Goal: Information Seeking & Learning: Learn about a topic

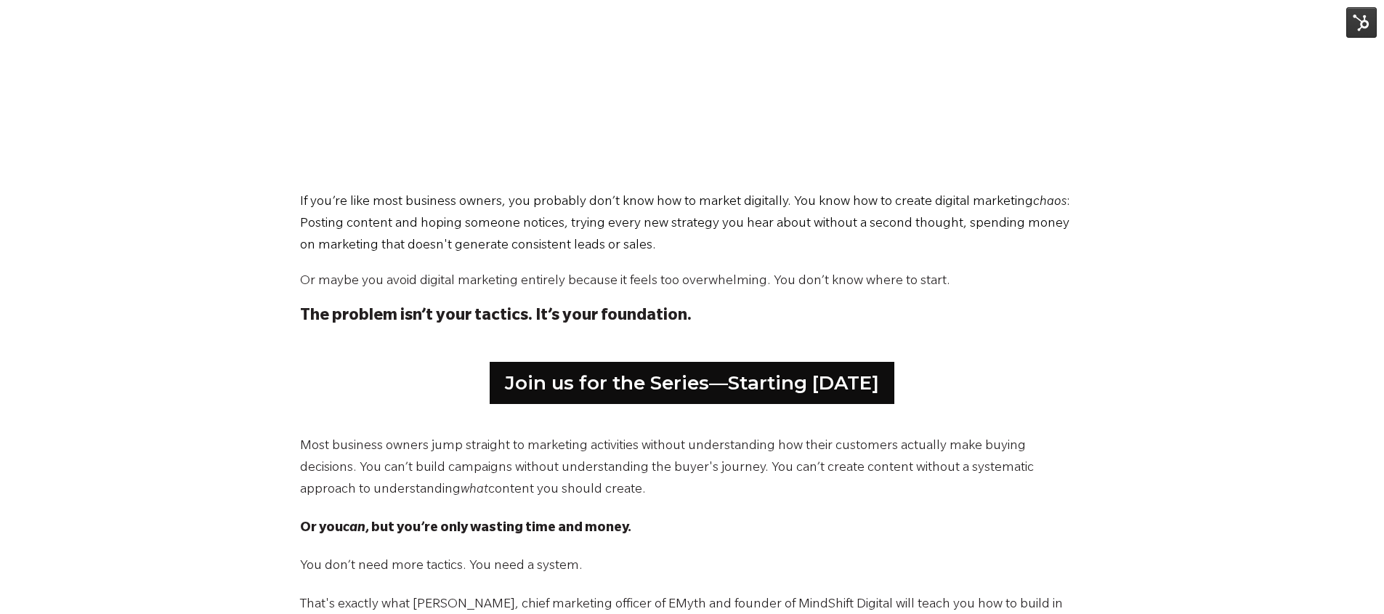
scroll to position [645, 0]
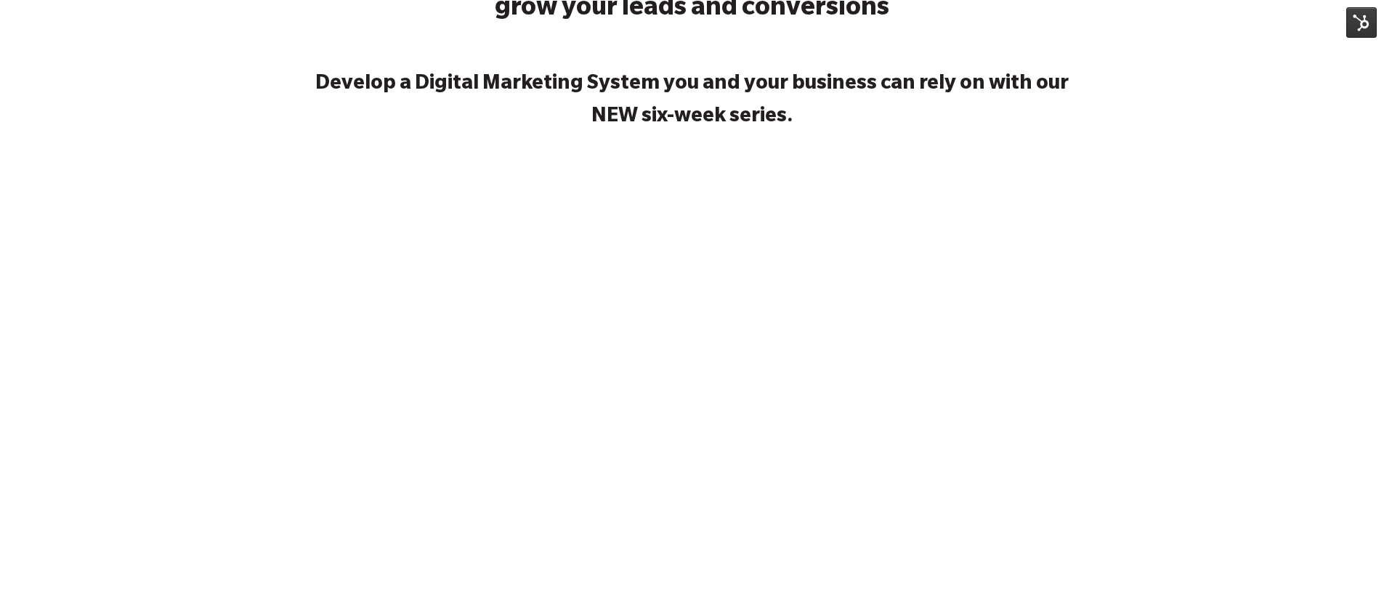
scroll to position [180, 0]
